Goal: Task Accomplishment & Management: Manage account settings

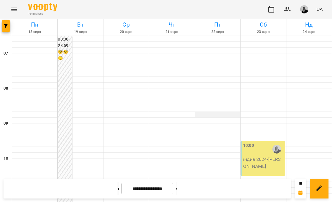
scroll to position [386, 0]
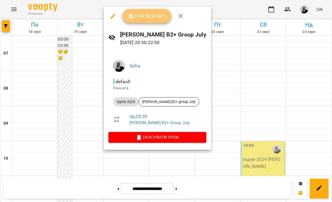
click at [147, 18] on span "Урок відбувся" at bounding box center [147, 16] width 40 height 7
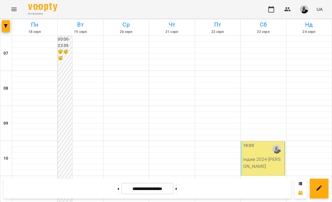
scroll to position [386, 0]
click at [117, 186] on button at bounding box center [117, 188] width 1 height 13
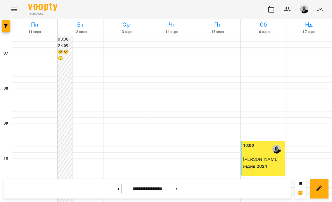
scroll to position [344, 0]
click at [177, 189] on button at bounding box center [175, 188] width 1 height 13
type input "**********"
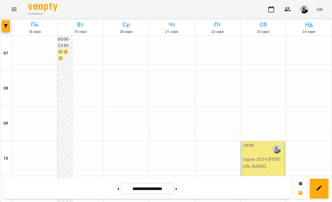
scroll to position [386, 0]
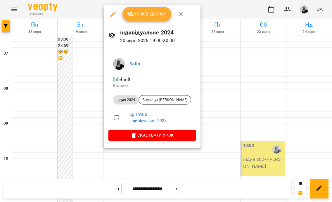
click at [126, 89] on li "- default Кімната" at bounding box center [151, 82] width 87 height 21
click at [155, 14] on span "Урок відбувся" at bounding box center [147, 14] width 40 height 7
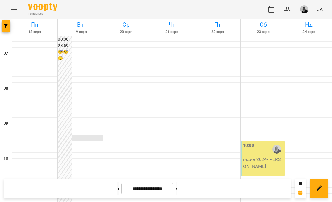
scroll to position [345, 0]
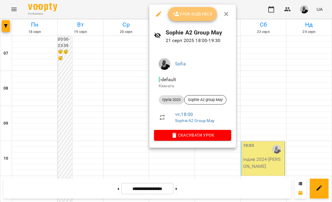
click at [189, 16] on span "Урок відбувся" at bounding box center [193, 14] width 40 height 7
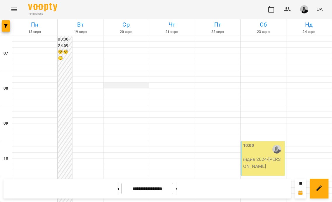
scroll to position [386, 0]
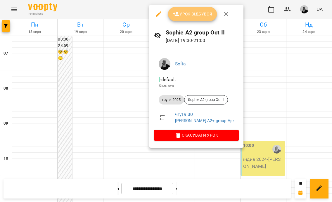
click at [188, 11] on span "Урок відбувся" at bounding box center [193, 14] width 40 height 7
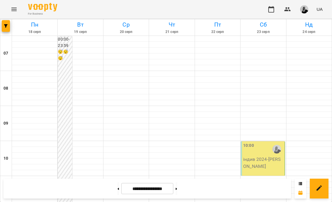
scroll to position [213, 0]
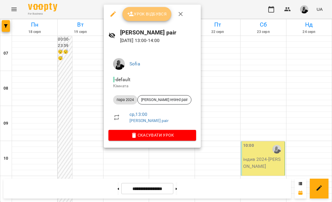
click at [145, 13] on span "Урок відбувся" at bounding box center [147, 14] width 40 height 7
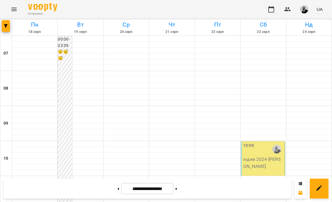
scroll to position [386, 0]
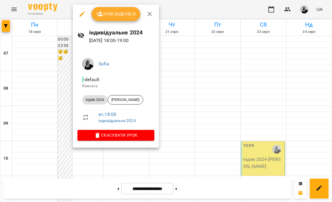
click at [255, 56] on div at bounding box center [166, 101] width 332 height 202
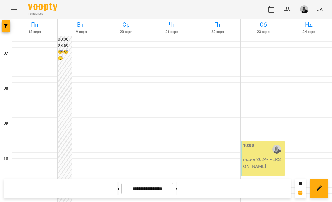
scroll to position [322, 0]
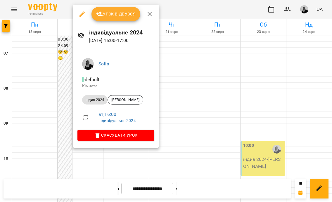
click at [184, 69] on div at bounding box center [166, 101] width 332 height 202
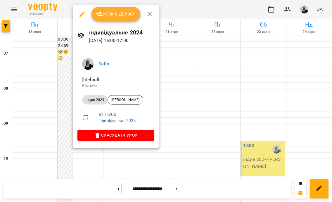
click at [114, 18] on button "Урок відбувся" at bounding box center [115, 14] width 49 height 14
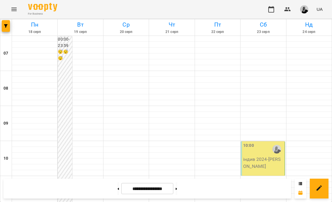
scroll to position [386, 0]
